Goal: Information Seeking & Learning: Learn about a topic

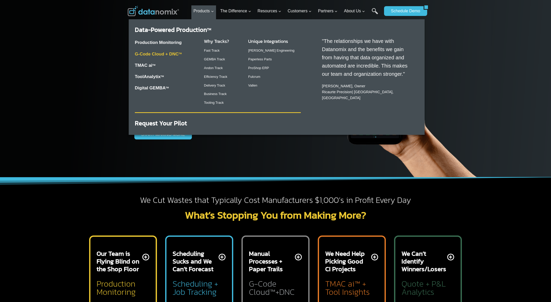
click at [172, 54] on link "G-Code Cloud + DNC TM" at bounding box center [158, 54] width 47 height 5
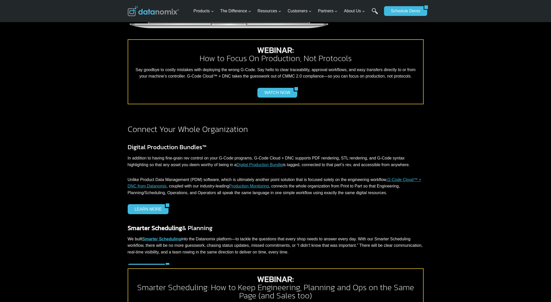
scroll to position [412, 0]
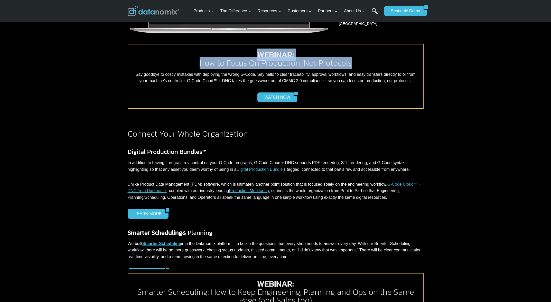
drag, startPoint x: 275, startPoint y: 53, endPoint x: 360, endPoint y: 64, distance: 85.5
click at [360, 64] on h2 "WEBINAR: How to Focus On Production, Not Protocols" at bounding box center [275, 59] width 287 height 16
copy h2 "WEBINAR: How to Focus On Production, Not Protocols"
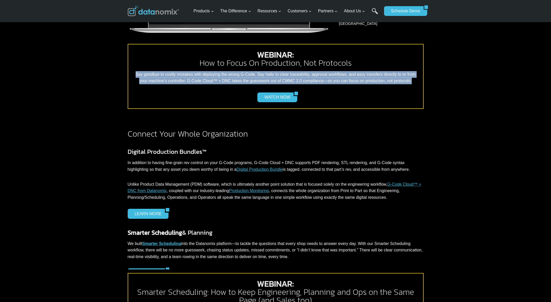
drag, startPoint x: 135, startPoint y: 74, endPoint x: 424, endPoint y: 82, distance: 288.8
click at [424, 82] on div "WEBINAR: How to Focus On Production, Not Protocols Say goodbye to costly mistak…" at bounding box center [276, 81] width 308 height 82
copy p "Say goodbye to costly mistakes with deploying the wrong G-Code. Say hello to cl…"
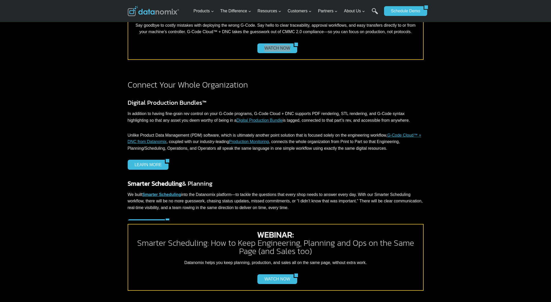
scroll to position [465, 0]
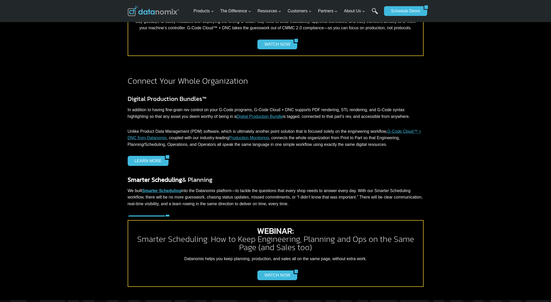
drag, startPoint x: 254, startPoint y: 233, endPoint x: 321, endPoint y: 249, distance: 69.0
click at [323, 249] on h2 "WEBINAR: Smarter Scheduling: How to Keep Engineering, Planning and Ops on the S…" at bounding box center [275, 239] width 287 height 25
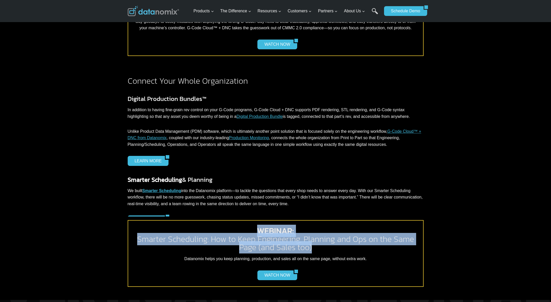
drag, startPoint x: 315, startPoint y: 249, endPoint x: 256, endPoint y: 231, distance: 62.0
click at [256, 231] on h2 "WEBINAR: Smarter Scheduling: How to Keep Engineering, Planning and Ops on the S…" at bounding box center [275, 239] width 287 height 25
copy h2 "WEBINAR: Smarter Scheduling: How to Keep Engineering, Planning and Ops on the S…"
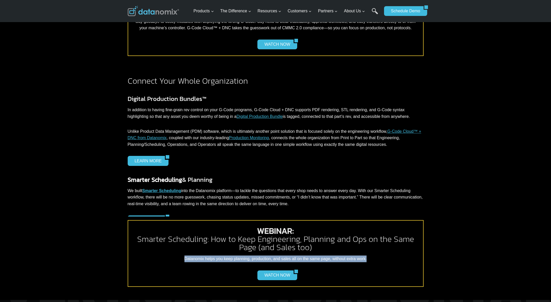
drag, startPoint x: 182, startPoint y: 260, endPoint x: 371, endPoint y: 258, distance: 189.2
click at [371, 258] on p "Datanomix helps you keep planning, production, and sales all on the same page, …" at bounding box center [275, 259] width 287 height 7
copy p "Datanomix helps you keep planning, production, and sales all on the same page, …"
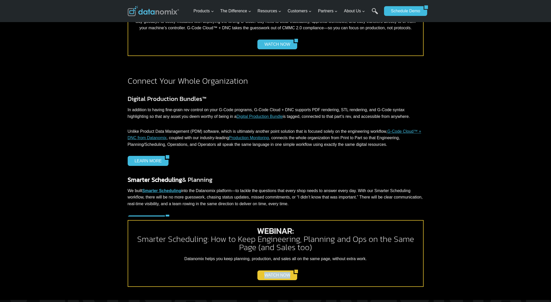
scroll to position [520, 0]
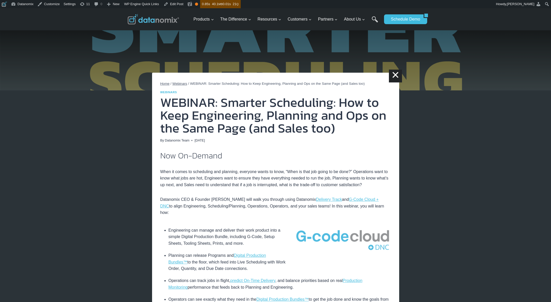
scroll to position [89, 0]
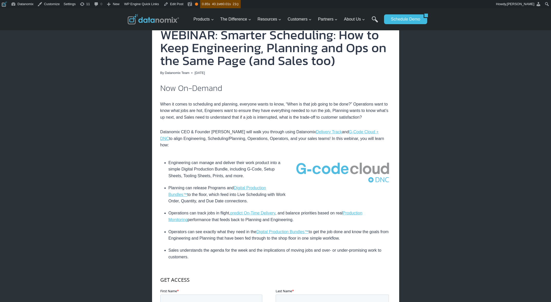
click at [252, 134] on p "Datanomix CEO & Founder Greg McHale will walk you through using Datanomix Deliv…" at bounding box center [275, 139] width 231 height 20
drag, startPoint x: 214, startPoint y: 132, endPoint x: 386, endPoint y: 132, distance: 171.7
click at [386, 132] on p "Datanomix CEO & Founder Greg McHale will walk you through using Datanomix Deliv…" at bounding box center [275, 139] width 231 height 20
copy p "Greg McHale will walk you through using Datanomix Delivery Track and G-Code Clo…"
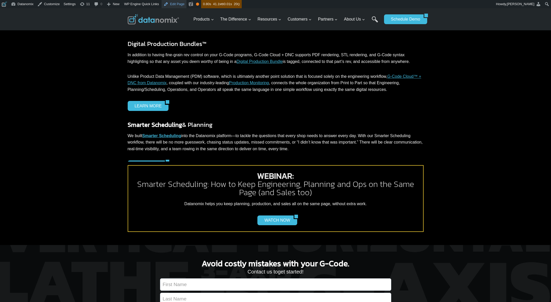
click at [178, 4] on link "Edit Page" at bounding box center [174, 4] width 25 height 8
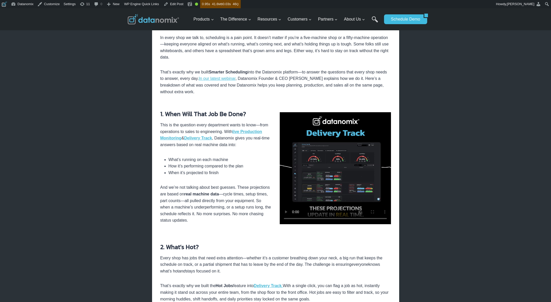
scroll to position [9, 0]
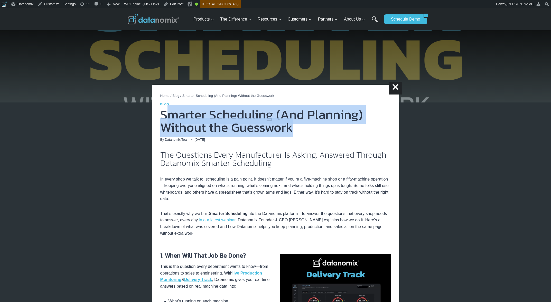
drag, startPoint x: 292, startPoint y: 128, endPoint x: 171, endPoint y: 117, distance: 121.0
click at [171, 117] on h1 "Smarter Scheduling (And Planning) Without the Guesswork" at bounding box center [275, 121] width 231 height 26
click at [172, 117] on h1 "Smarter Scheduling (And Planning) Without the Guesswork" at bounding box center [275, 121] width 231 height 26
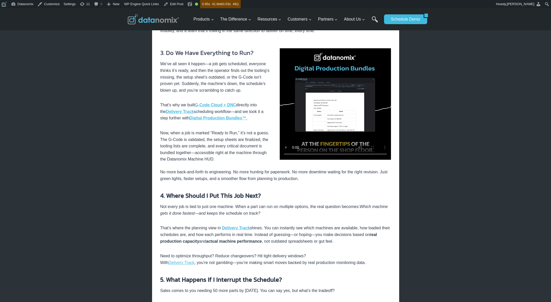
scroll to position [487, 0]
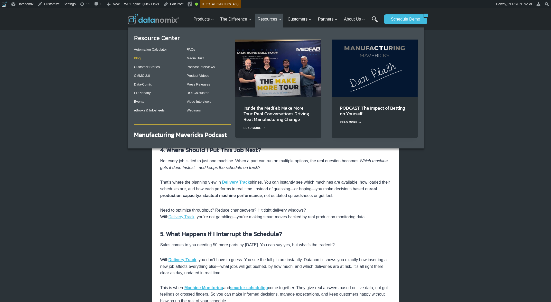
click at [138, 59] on link "Blog" at bounding box center [137, 58] width 7 height 4
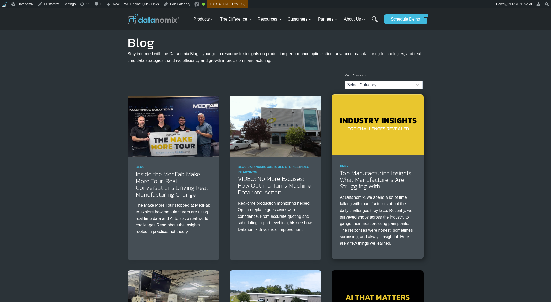
scroll to position [11, 0]
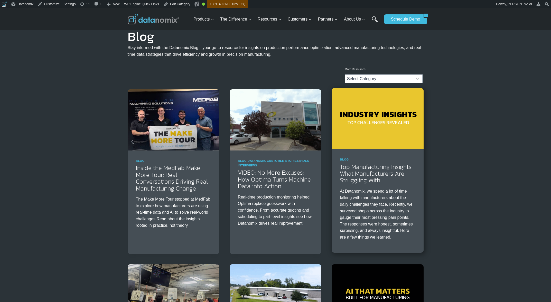
click at [401, 122] on img at bounding box center [378, 118] width 92 height 61
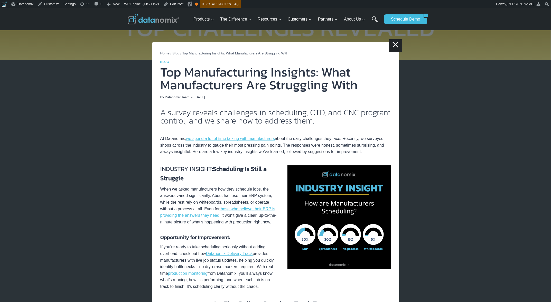
scroll to position [54, 0]
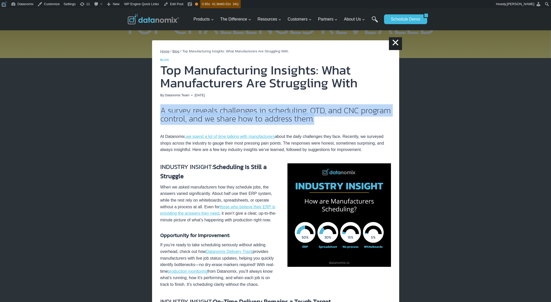
drag, startPoint x: 319, startPoint y: 120, endPoint x: 162, endPoint y: 114, distance: 157.4
click at [162, 114] on h2 "A survey reveals challenges in scheduling, OTD, and CNC program control, and we…" at bounding box center [275, 114] width 231 height 16
copy h2 "A survey reveals challenges in scheduling, OTD, and CNC program control, and we…"
click at [335, 120] on h2 "A survey reveals challenges in scheduling, OTD, and CNC program control, and we…" at bounding box center [275, 114] width 231 height 16
drag, startPoint x: 294, startPoint y: 116, endPoint x: 260, endPoint y: 111, distance: 34.2
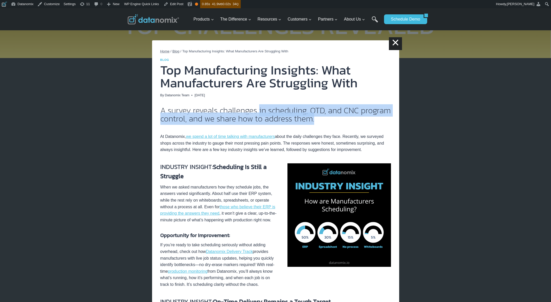
click at [260, 111] on h2 "A survey reveals challenges in scheduling, OTD, and CNC program control, and we…" at bounding box center [275, 114] width 231 height 16
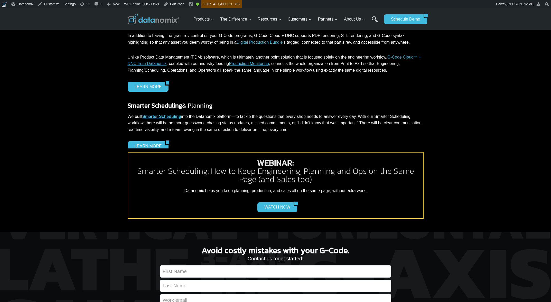
scroll to position [540, 0]
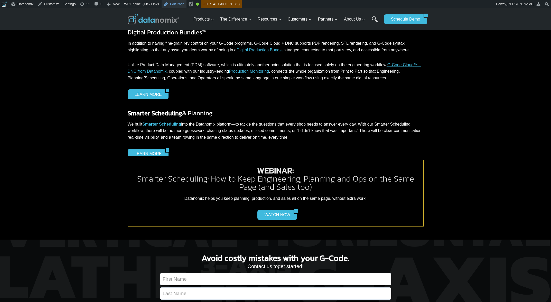
click at [181, 3] on link "Edit Page" at bounding box center [174, 4] width 25 height 8
